Goal: Information Seeking & Learning: Find specific fact

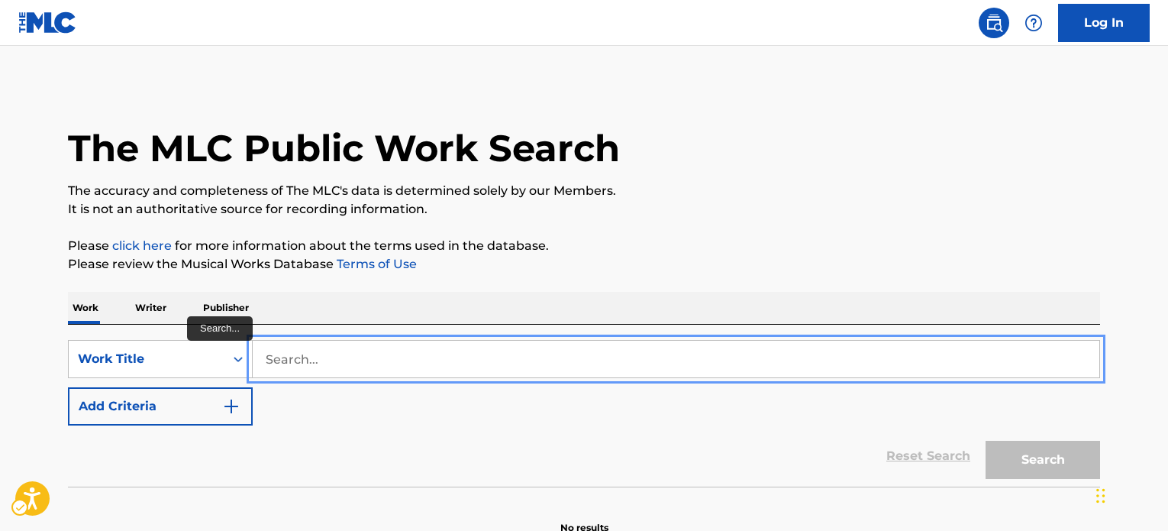
scroll to position [84, 0]
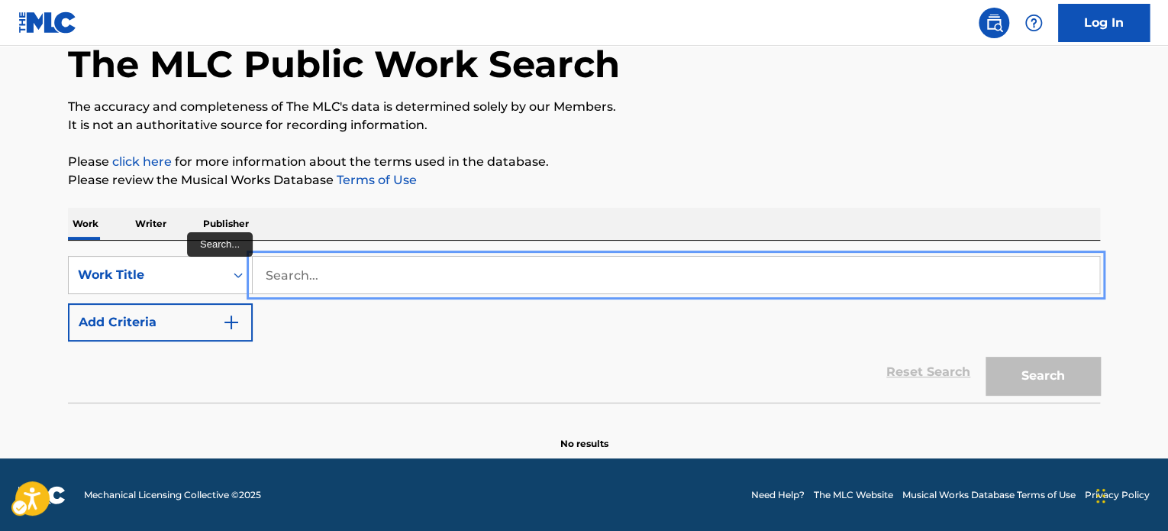
click at [318, 276] on input "Search..." at bounding box center [676, 275] width 847 height 37
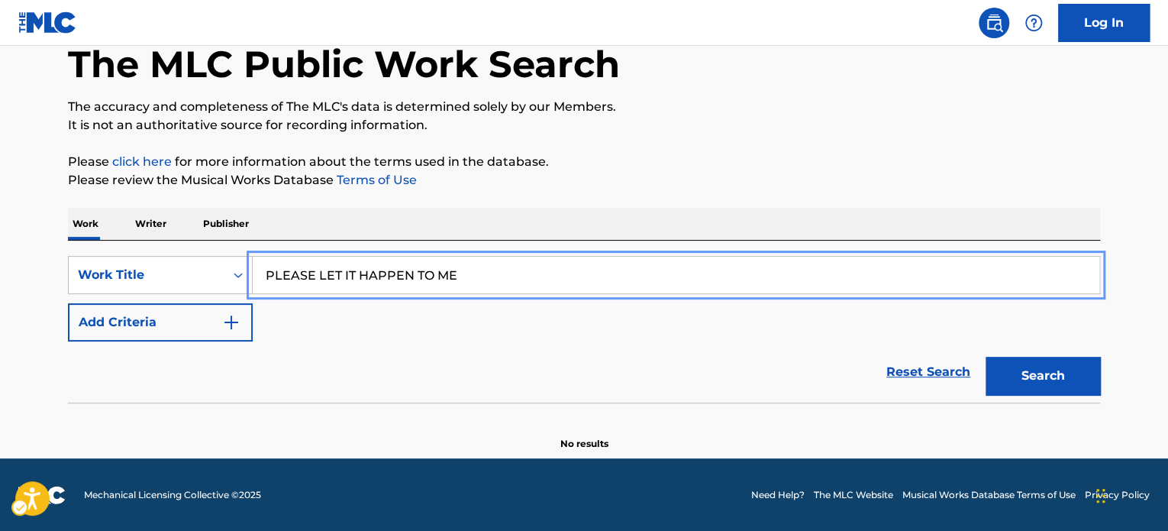
type input "PLEASE LET IT HAPPEN TO ME"
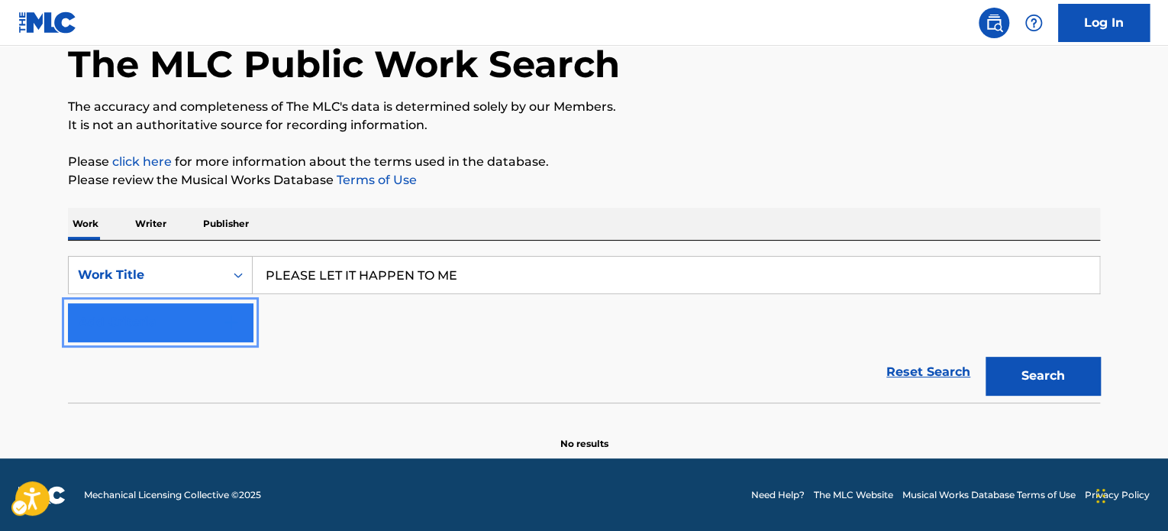
click at [176, 334] on button "Add Criteria" at bounding box center [160, 322] width 185 height 38
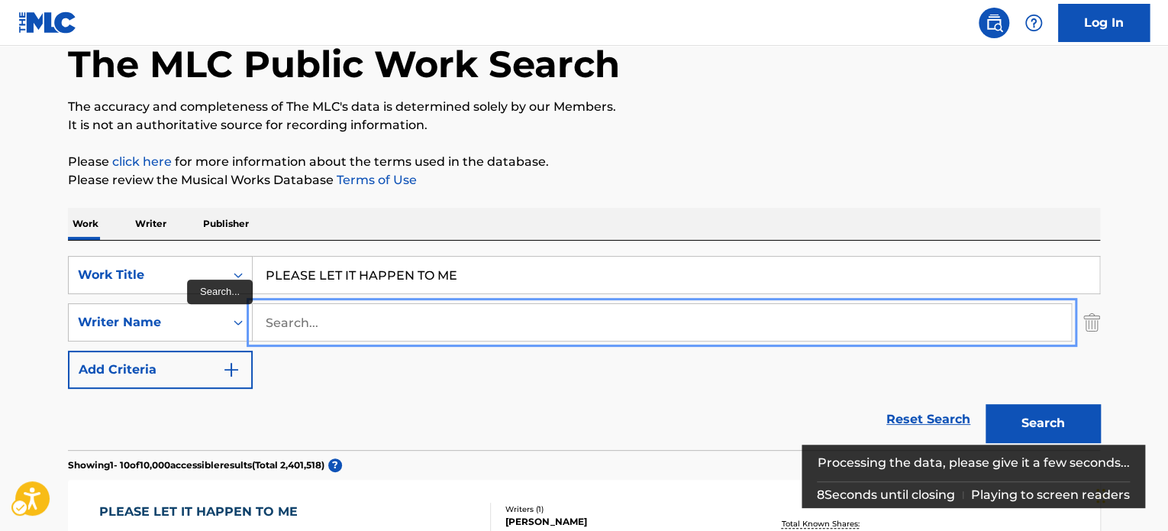
paste input "[PERSON_NAME]"
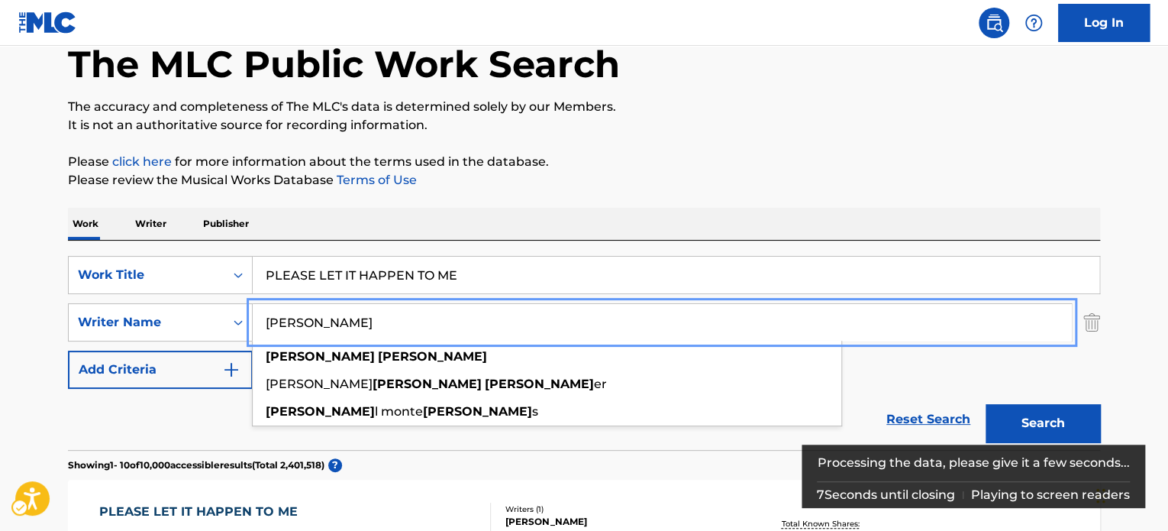
type input "[PERSON_NAME]"
click at [1032, 423] on button "Search" at bounding box center [1043, 423] width 115 height 38
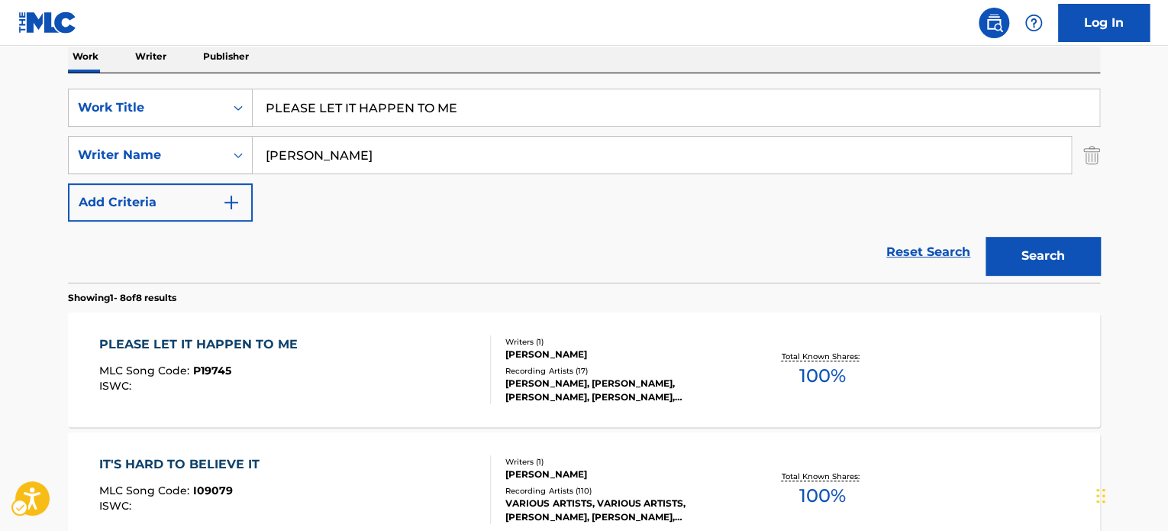
scroll to position [247, 0]
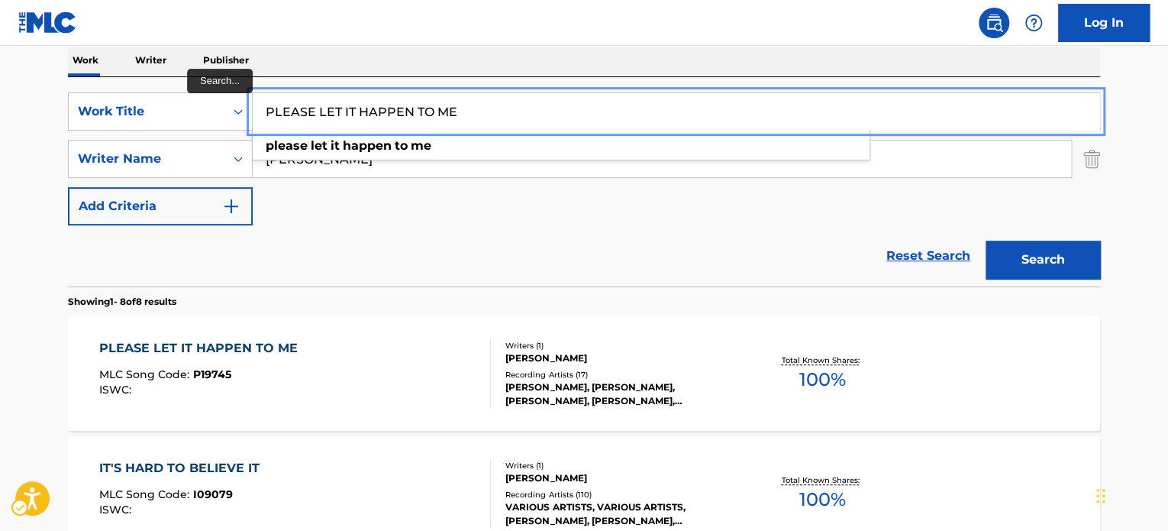
paste input "HOOKED ON HONKY TONKS"
drag, startPoint x: 503, startPoint y: 112, endPoint x: 64, endPoint y: 127, distance: 439.2
type input "HOOKED ON HONKY TONKS"
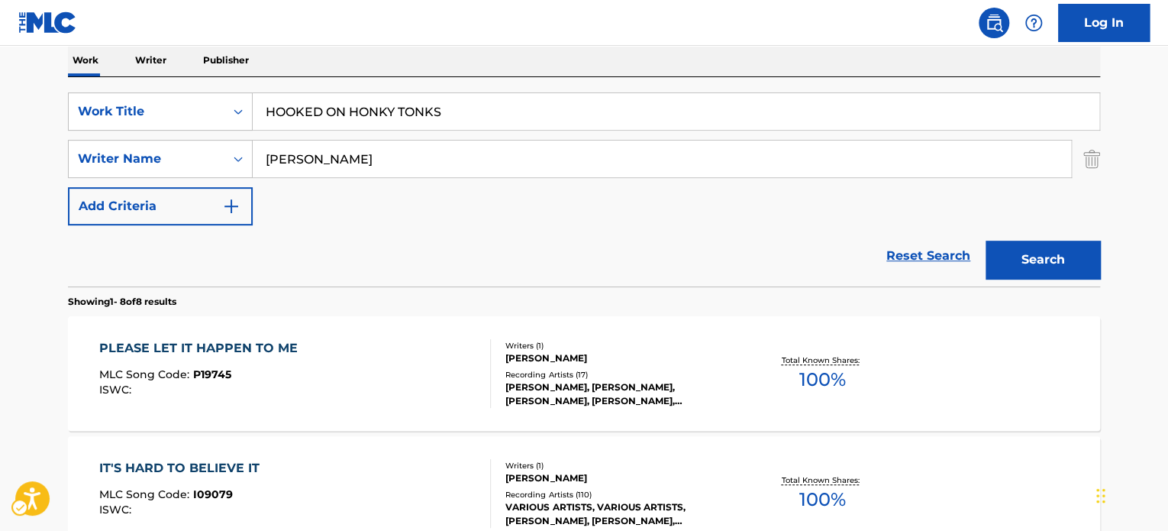
drag, startPoint x: 226, startPoint y: 237, endPoint x: 260, endPoint y: 244, distance: 34.3
click at [232, 240] on div "Reset Search Search" at bounding box center [584, 255] width 1032 height 61
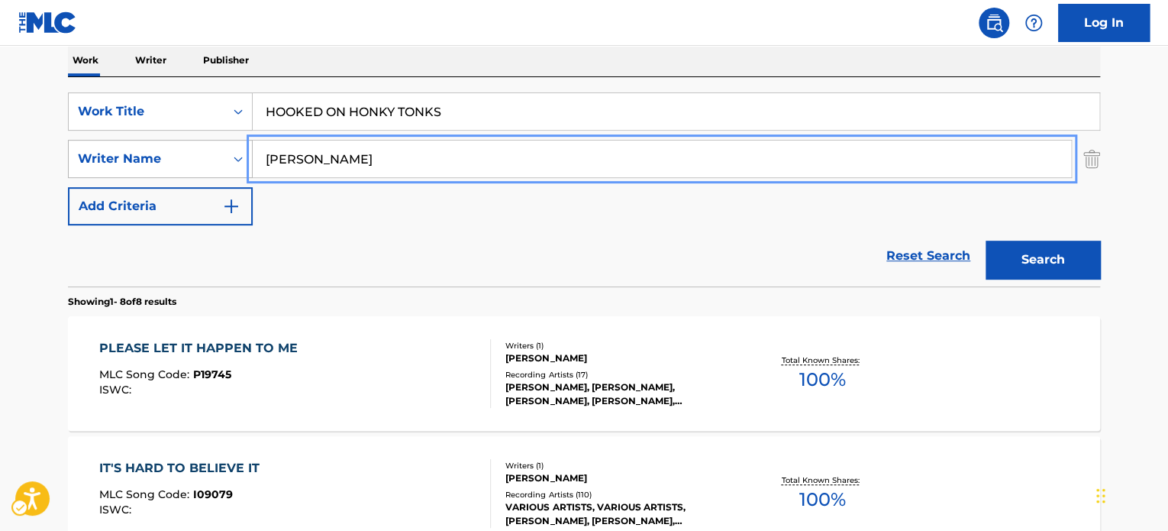
paste input "[PERSON_NAME]"
drag, startPoint x: 257, startPoint y: 165, endPoint x: 184, endPoint y: 165, distance: 73.3
click at [184, 165] on div "SearchWithCriteria1b4fba50-e6f2-42de-8334-92fe8b6d08b6 Writer Name [PERSON_NAME]" at bounding box center [584, 159] width 1032 height 38
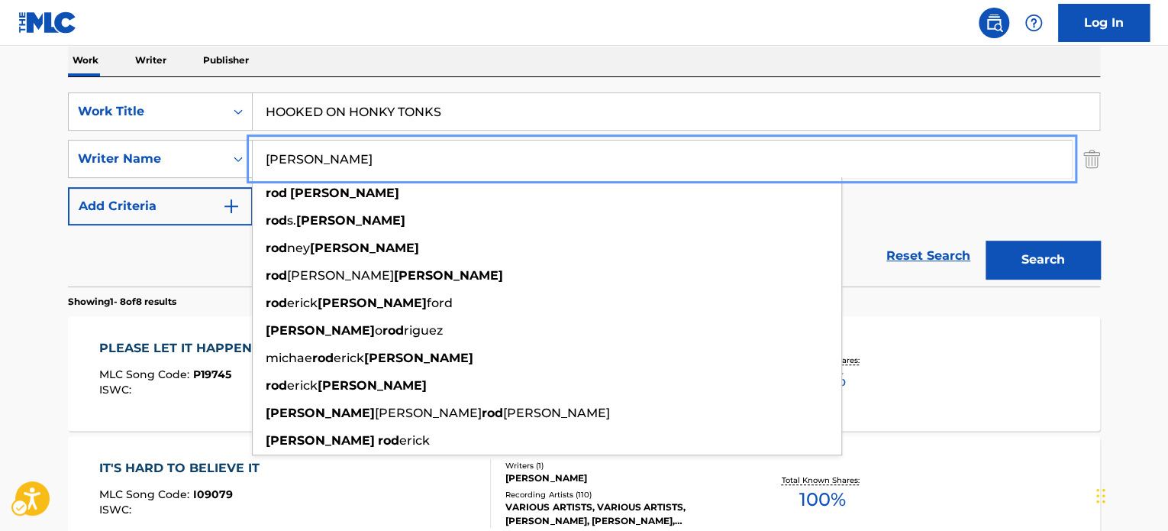
type input "[PERSON_NAME]"
click at [1081, 271] on button "Search" at bounding box center [1043, 259] width 115 height 38
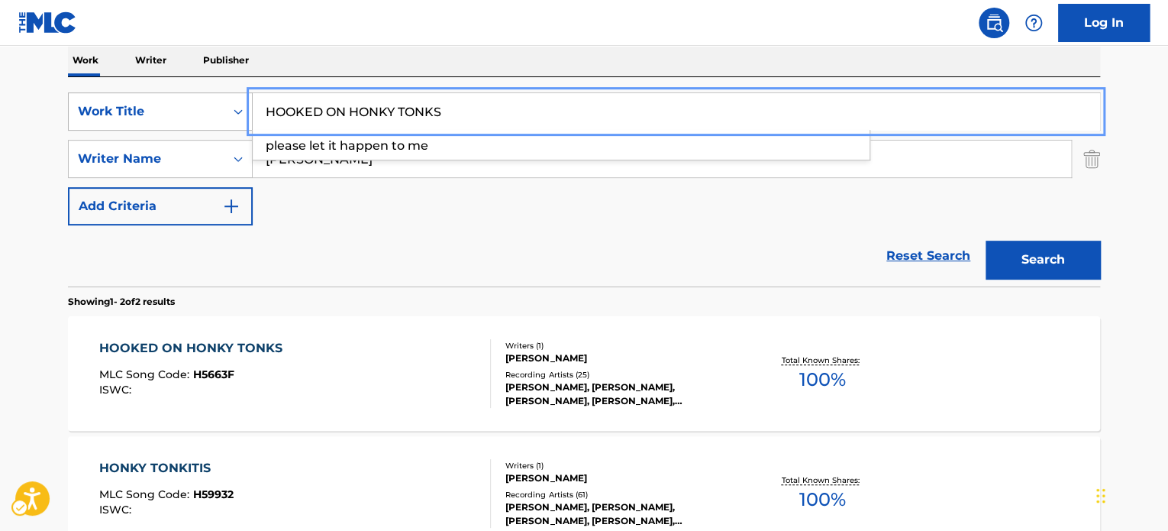
paste input "IN THE BLEAK MIDWINTER"
drag, startPoint x: 471, startPoint y: 115, endPoint x: 214, endPoint y: 111, distance: 257.3
click at [214, 111] on div "SearchWithCriteria162190ac-4354-4f19-9b84-cb3d91b615ef Work Title IN THE BLEAK …" at bounding box center [584, 111] width 1032 height 38
type input "IN THE BLEAK MIDWINTER"
click at [428, 252] on div "Reset Search Search" at bounding box center [584, 255] width 1032 height 61
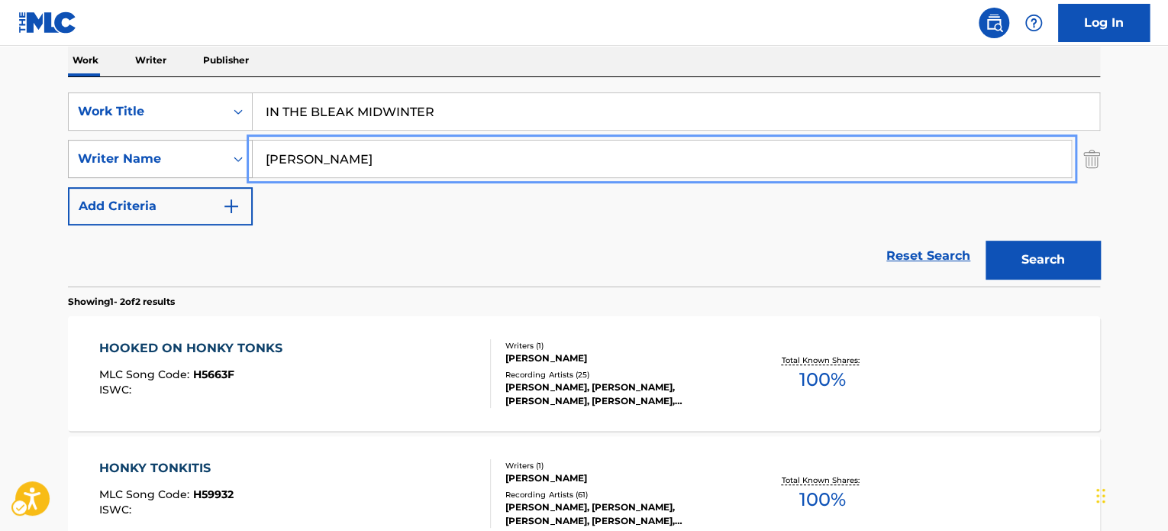
paste input "[PERSON_NAME]"
drag, startPoint x: 337, startPoint y: 158, endPoint x: 150, endPoint y: 158, distance: 187.0
click at [150, 158] on div "SearchWithCriteria1b4fba50-e6f2-42de-8334-92fe8b6d08b6 Writer Name [PERSON_NAME]" at bounding box center [584, 159] width 1032 height 38
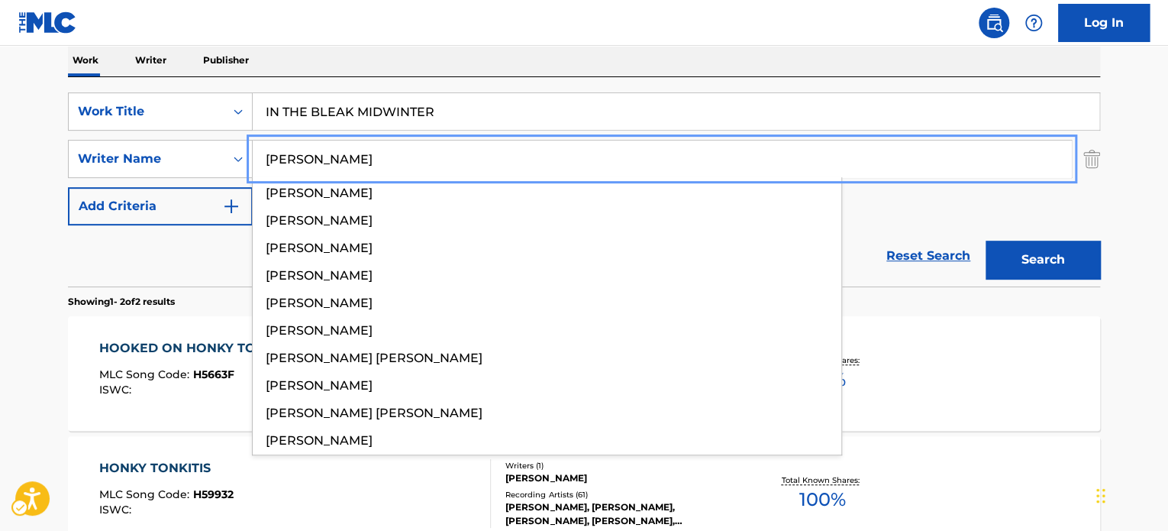
type input "[PERSON_NAME]"
click at [1035, 272] on button "Search" at bounding box center [1043, 259] width 115 height 38
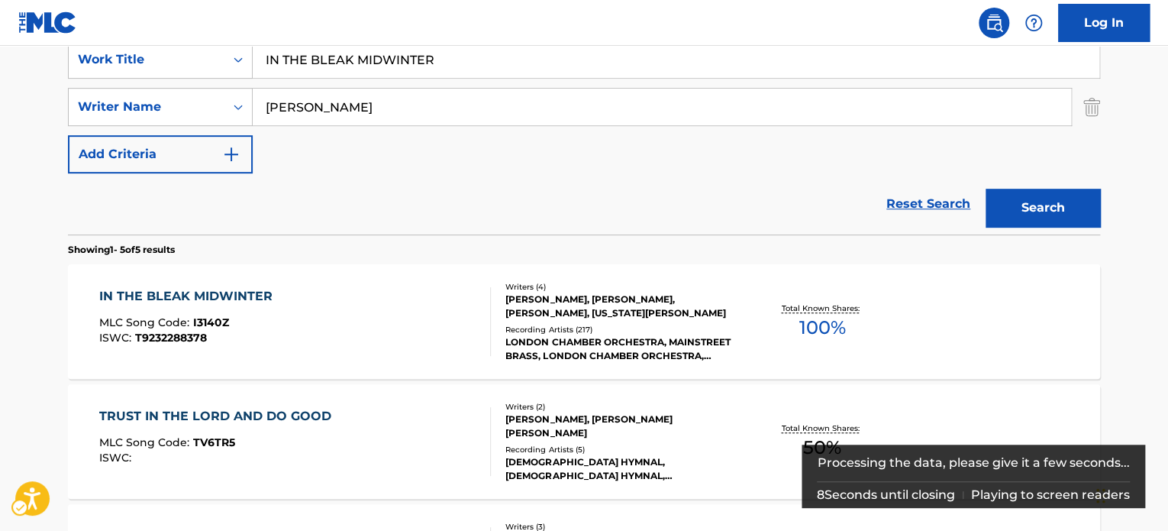
scroll to position [324, 0]
